Goal: Complete application form

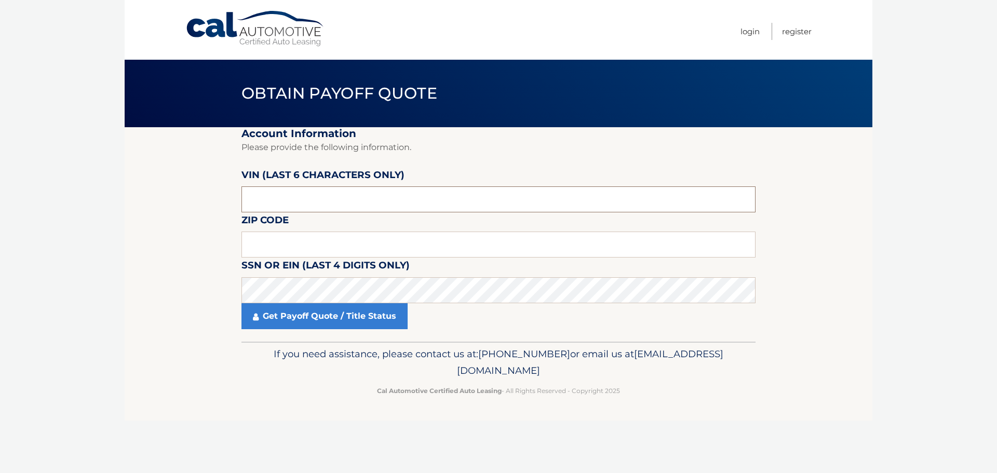
click at [343, 197] on input "text" at bounding box center [498, 199] width 514 height 26
type input "230364"
click at [309, 240] on input "text" at bounding box center [498, 245] width 514 height 26
type input "19446"
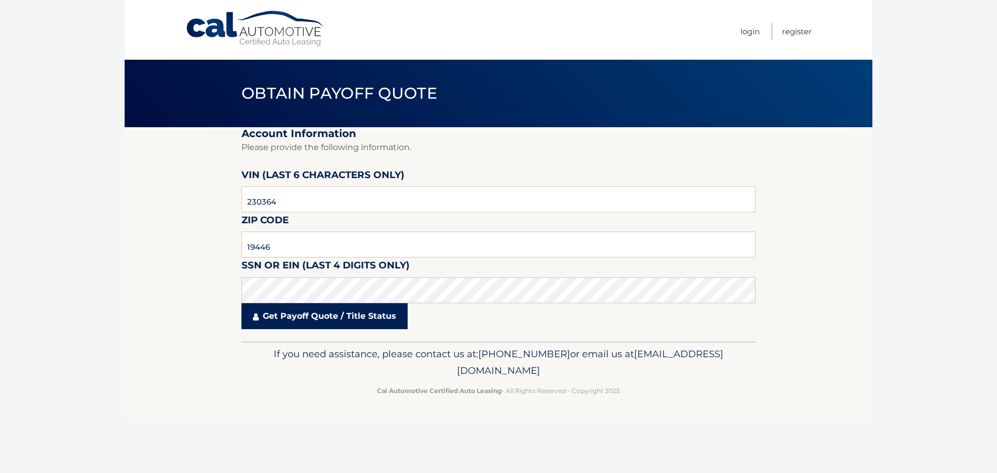
click at [335, 324] on link "Get Payoff Quote / Title Status" at bounding box center [324, 316] width 166 height 26
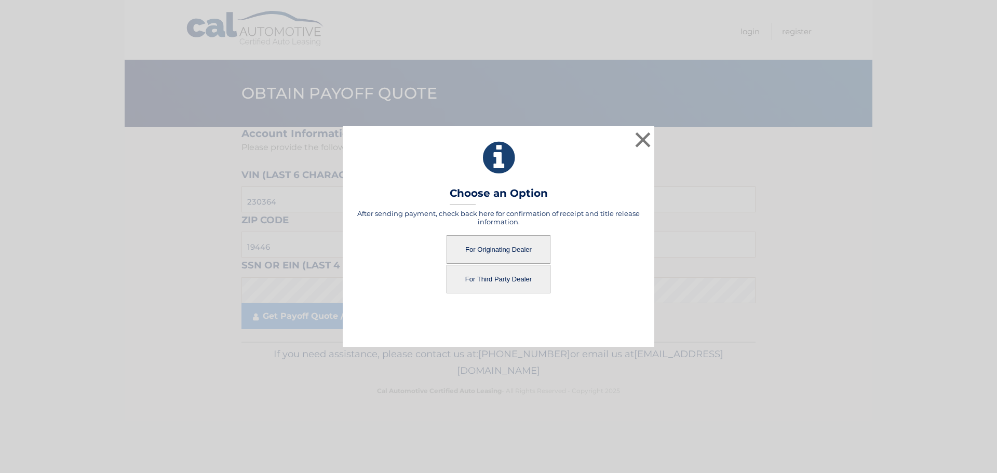
click at [508, 253] on button "For Originating Dealer" at bounding box center [498, 249] width 104 height 29
click at [515, 247] on button "For Originating Dealer" at bounding box center [498, 249] width 104 height 29
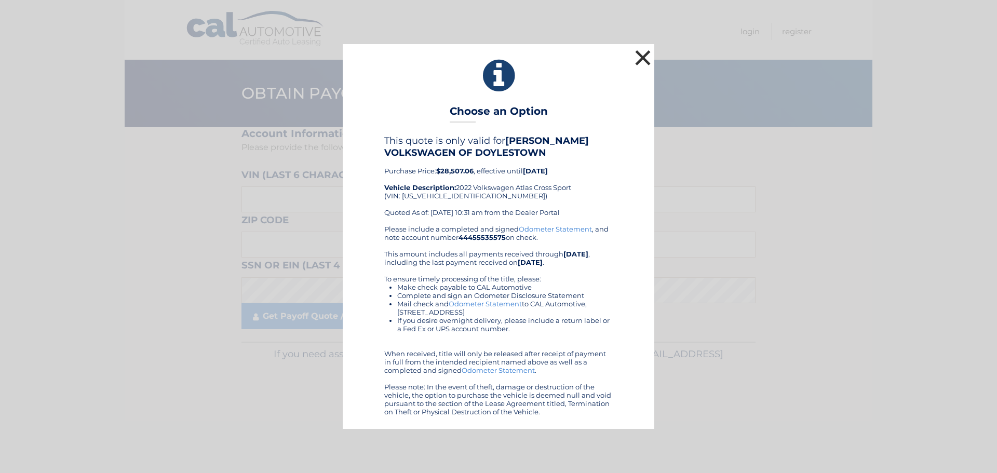
click at [639, 57] on button "×" at bounding box center [642, 57] width 21 height 21
